Goal: Transaction & Acquisition: Purchase product/service

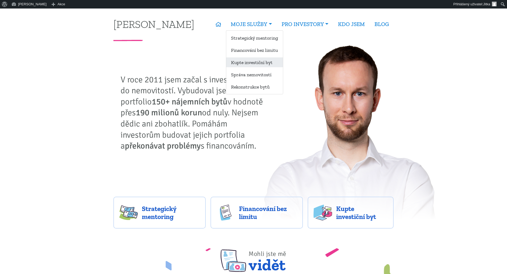
click at [244, 62] on link "Kupte investiční byt" at bounding box center [254, 62] width 57 height 10
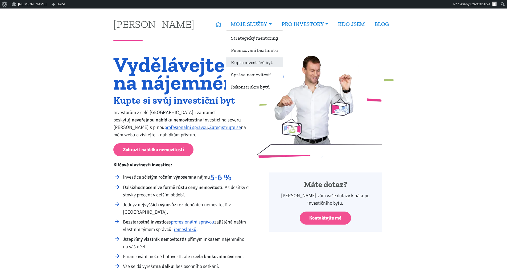
click at [234, 64] on link "Kupte investiční byt" at bounding box center [254, 62] width 57 height 10
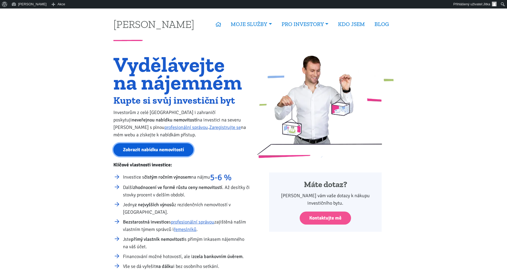
click at [154, 148] on link "Zobrazit nabídku nemovitostí" at bounding box center [153, 149] width 80 height 13
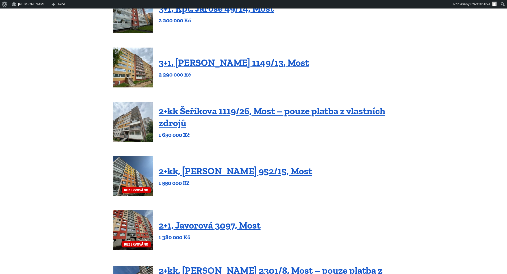
scroll to position [160, 0]
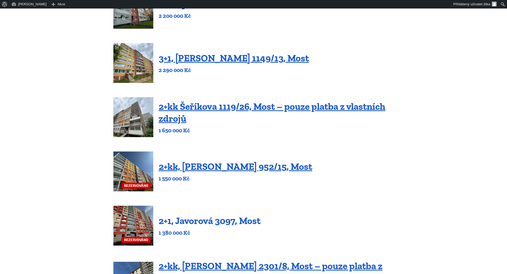
click at [193, 219] on link "2+1, Javorová 3097, Most" at bounding box center [210, 220] width 102 height 11
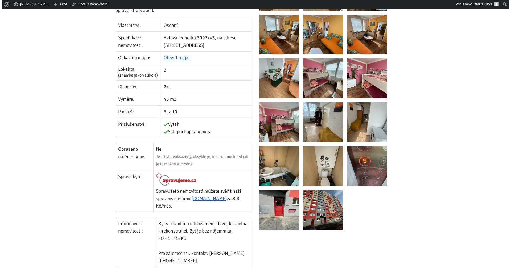
scroll to position [133, 0]
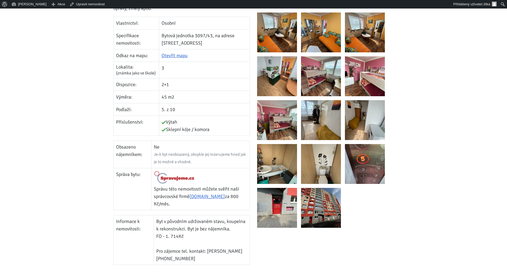
click at [277, 170] on img at bounding box center [277, 164] width 40 height 40
